Goal: Task Accomplishment & Management: Understand process/instructions

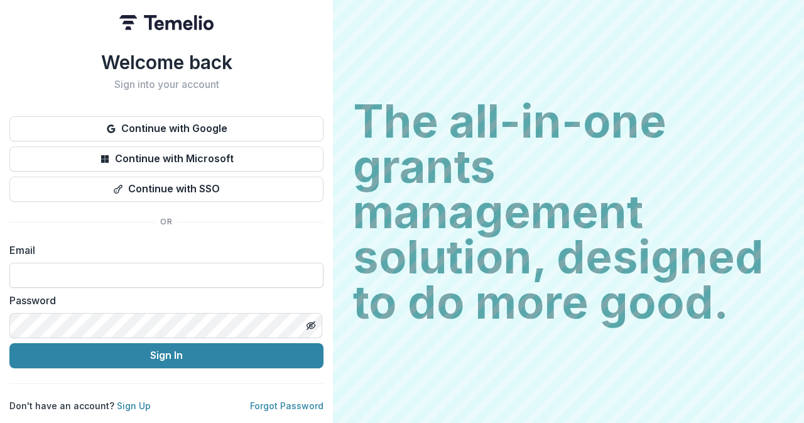
click at [215, 268] on input at bounding box center [166, 275] width 314 height 25
type input "**********"
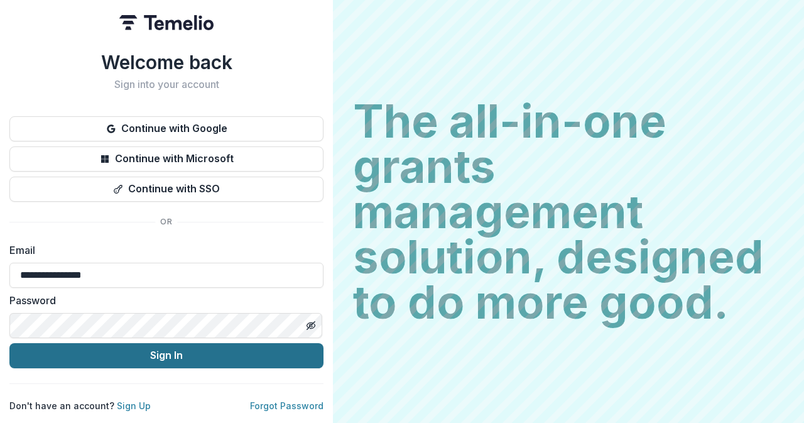
click at [122, 345] on button "Sign In" at bounding box center [166, 355] width 314 height 25
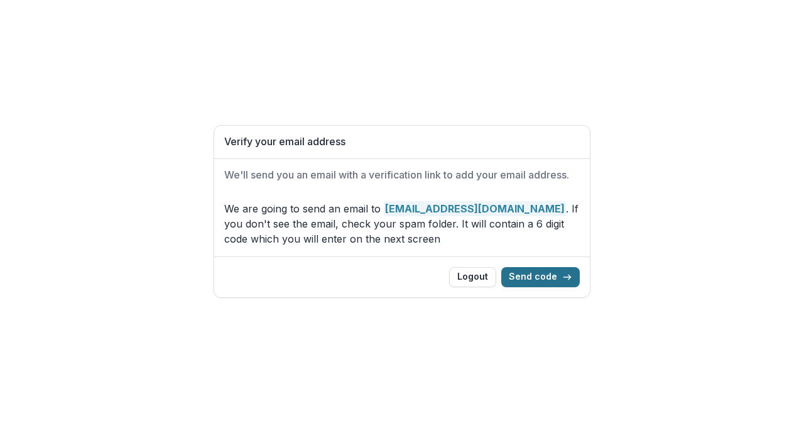
click at [564, 277] on icon "button" at bounding box center [567, 277] width 10 height 10
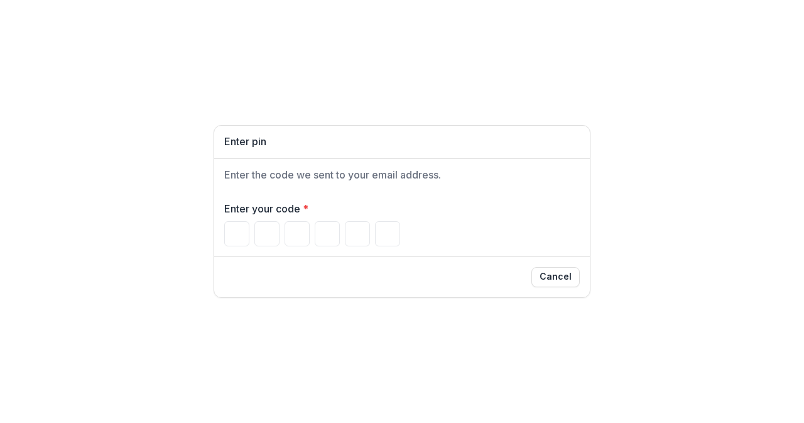
type input "*"
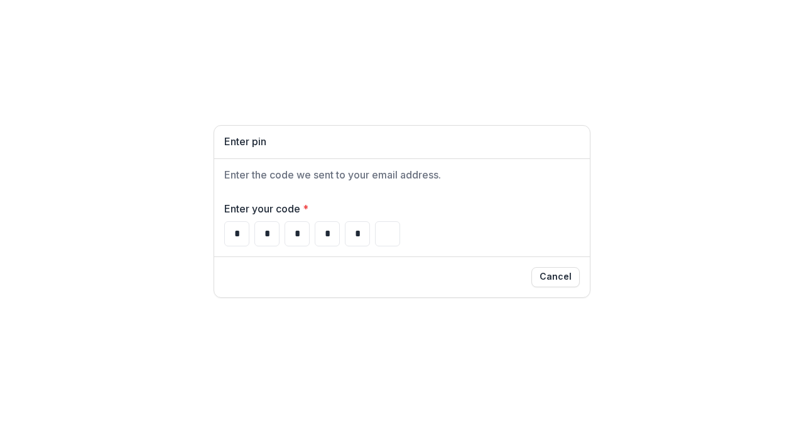
type input "*"
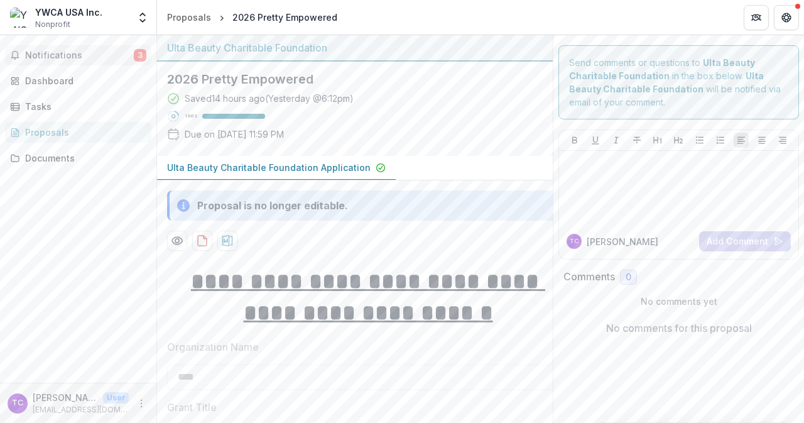
click at [58, 48] on button "Notifications 3" at bounding box center [78, 55] width 146 height 20
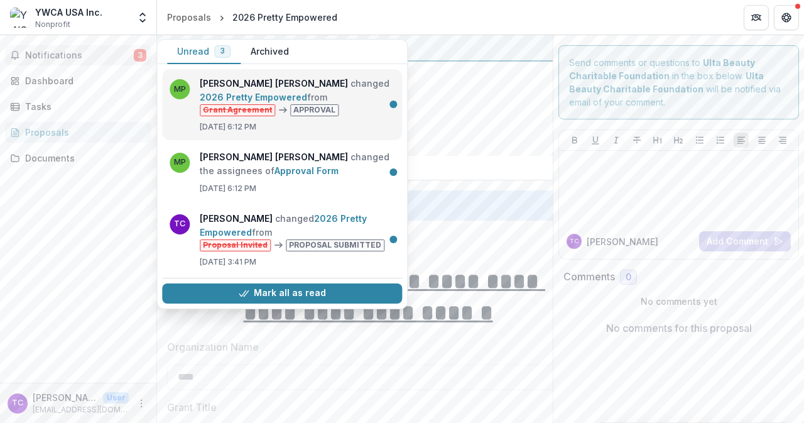
click at [307, 92] on link "2026 Pretty Empowered" at bounding box center [253, 97] width 107 height 11
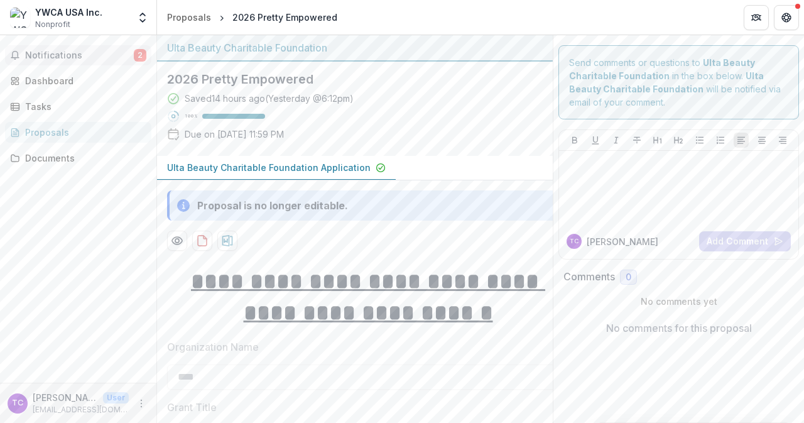
click at [71, 57] on span "Notifications" at bounding box center [79, 55] width 109 height 11
click at [65, 158] on div "Documents" at bounding box center [83, 157] width 116 height 13
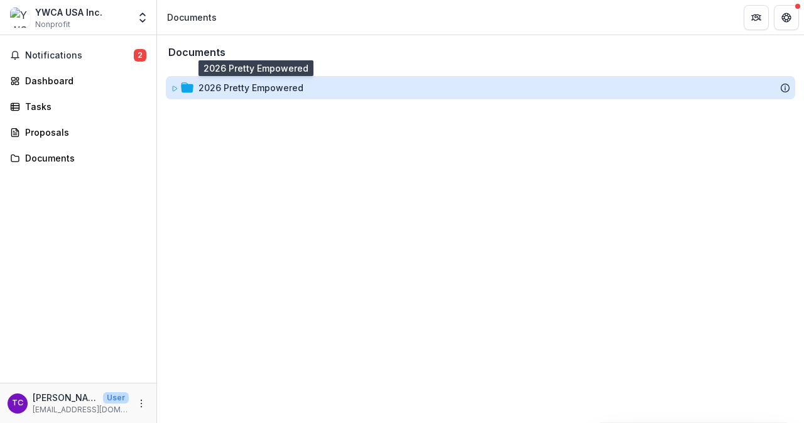
click at [207, 85] on div "2026 Pretty Empowered" at bounding box center [251, 87] width 105 height 13
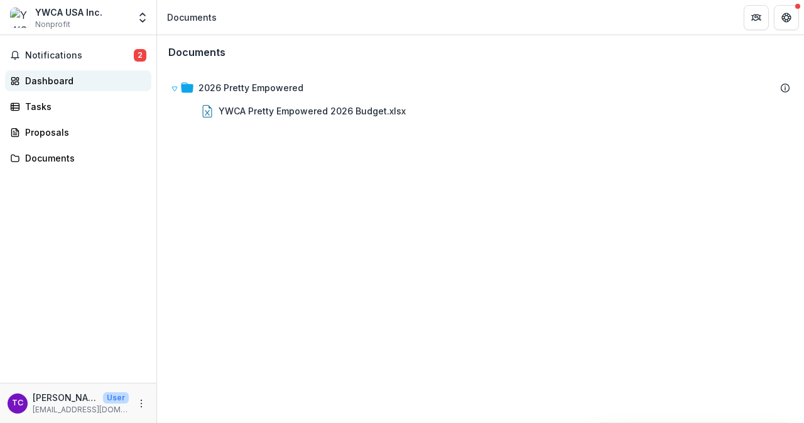
click at [66, 82] on div "Dashboard" at bounding box center [83, 80] width 116 height 13
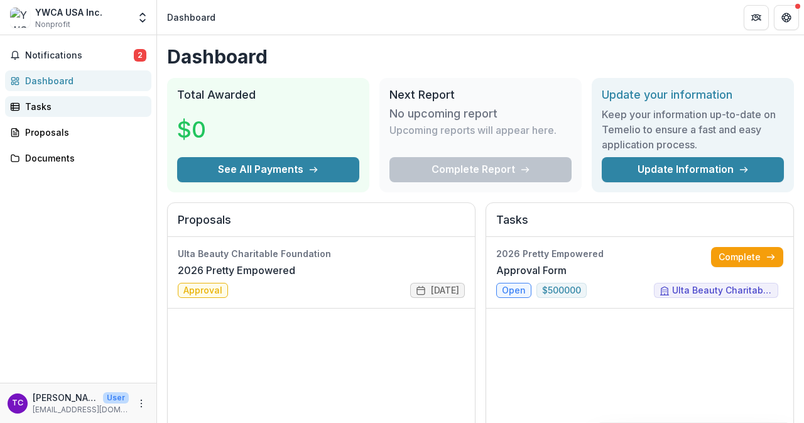
click at [54, 109] on div "Tasks" at bounding box center [83, 106] width 116 height 13
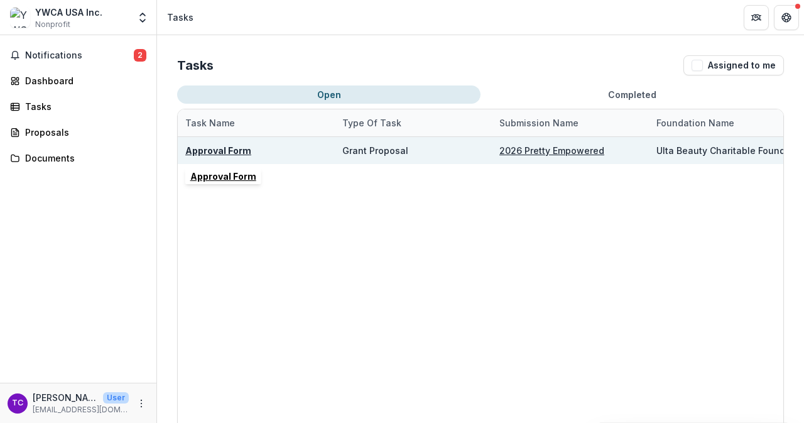
click at [228, 149] on u "Approval Form" at bounding box center [218, 150] width 66 height 11
